Goal: Transaction & Acquisition: Purchase product/service

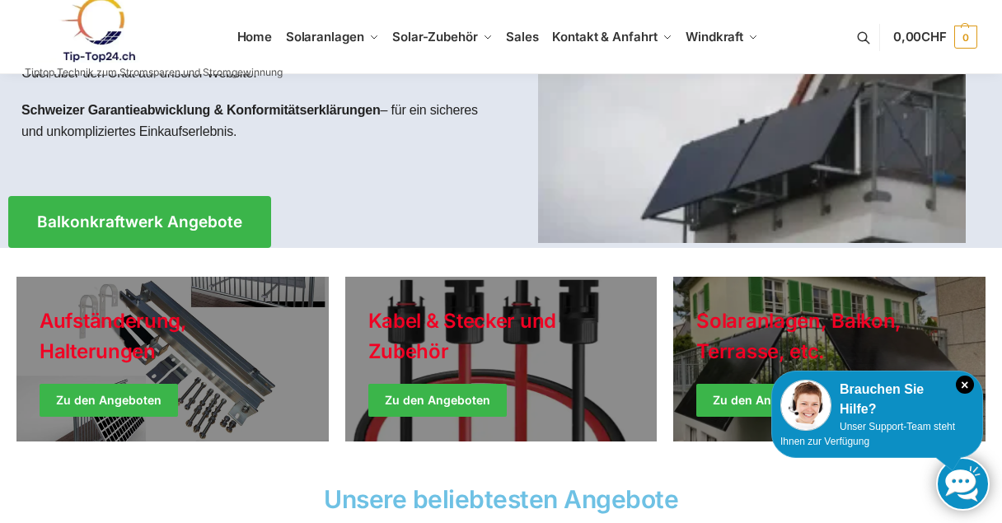
scroll to position [330, 0]
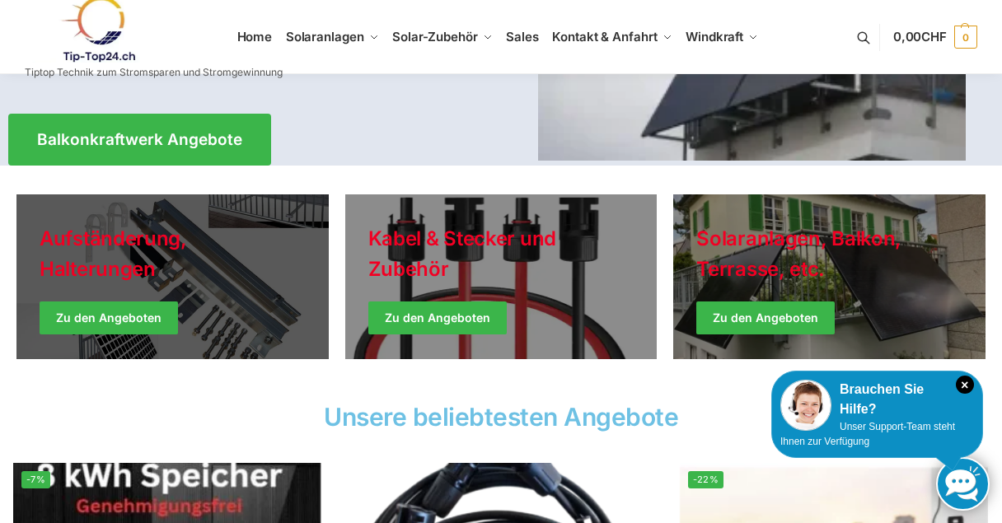
click at [93, 311] on link "Holiday Style" at bounding box center [172, 276] width 312 height 165
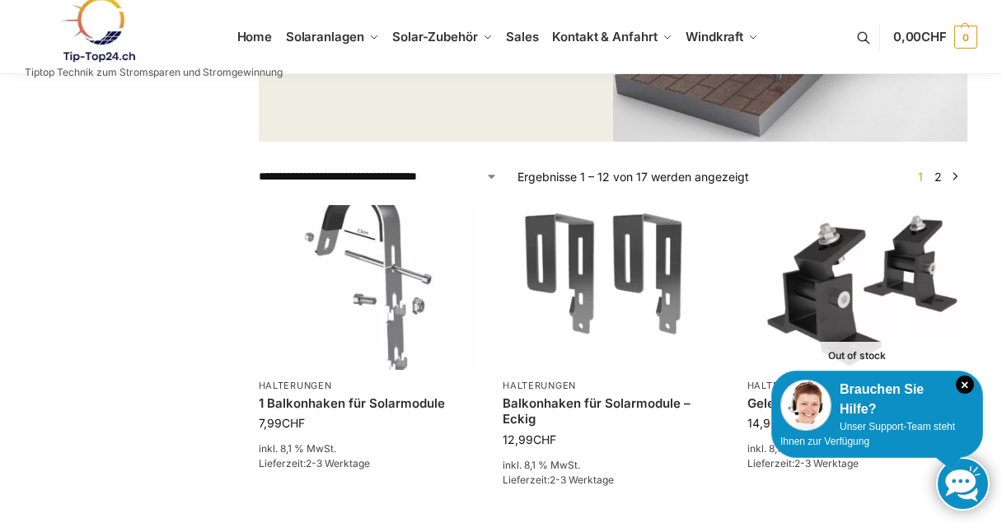
scroll to position [81, 0]
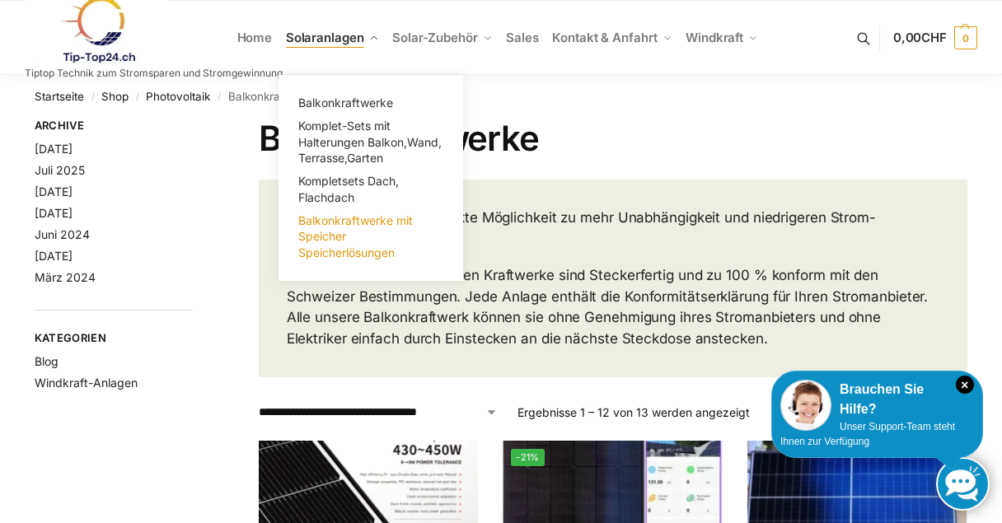
click at [339, 244] on link "Balkonkraftwerke mit Speicher Speicherlösungen" at bounding box center [370, 236] width 165 height 55
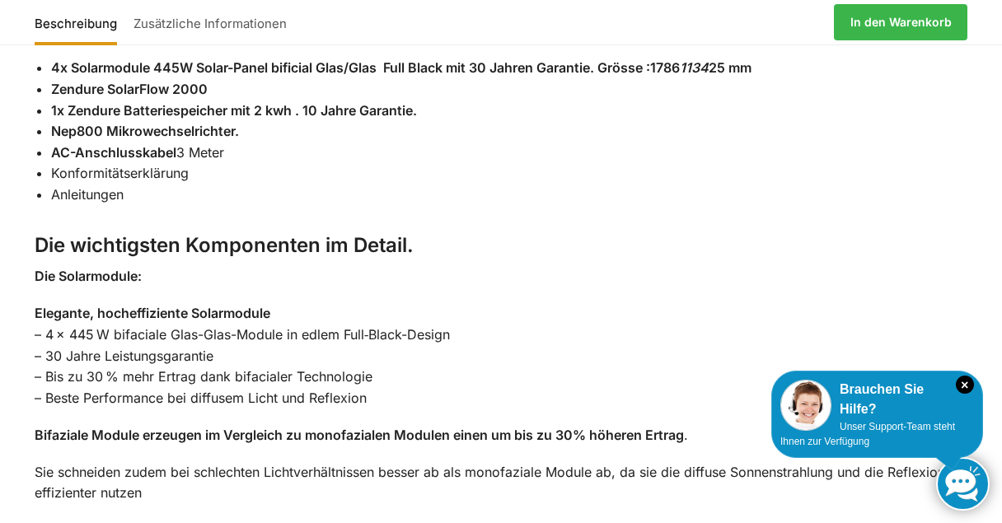
scroll to position [1978, 0]
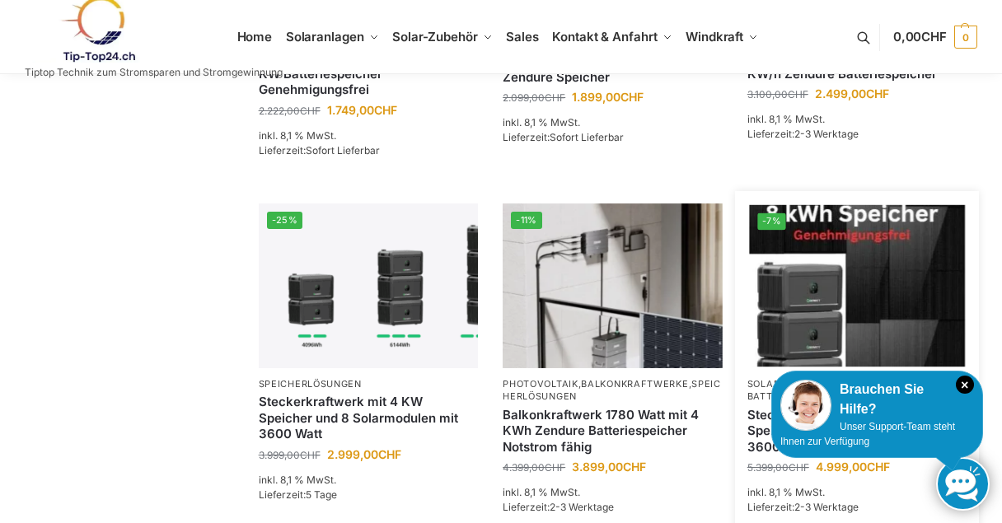
scroll to position [824, 0]
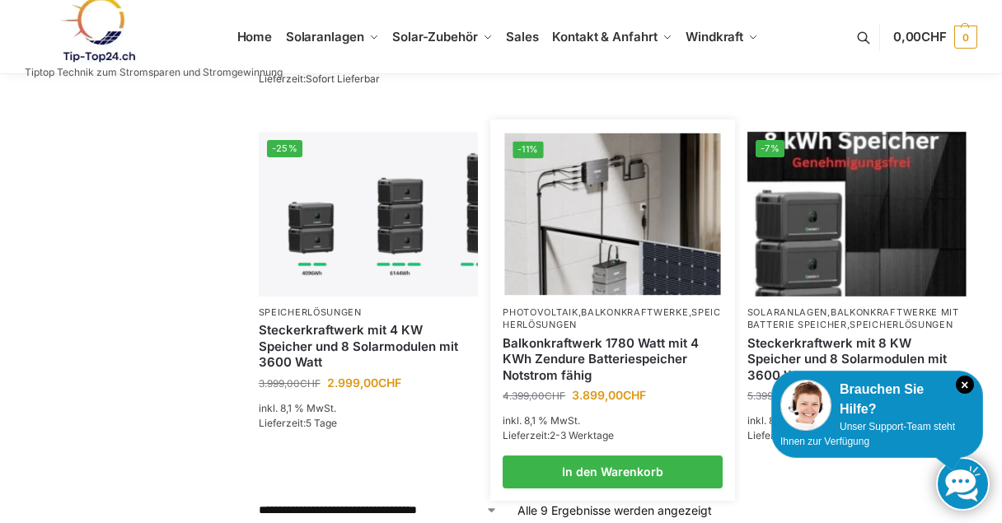
click at [581, 351] on link "Balkonkraftwerk 1780 Watt mit 4 KWh Zendure Batteriespeicher Notstrom fähig" at bounding box center [613, 359] width 220 height 49
